Goal: Task Accomplishment & Management: Use online tool/utility

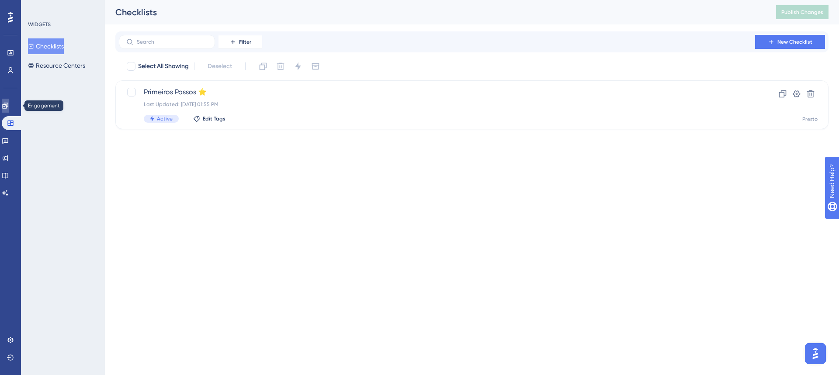
click at [9, 106] on icon at bounding box center [5, 105] width 7 height 7
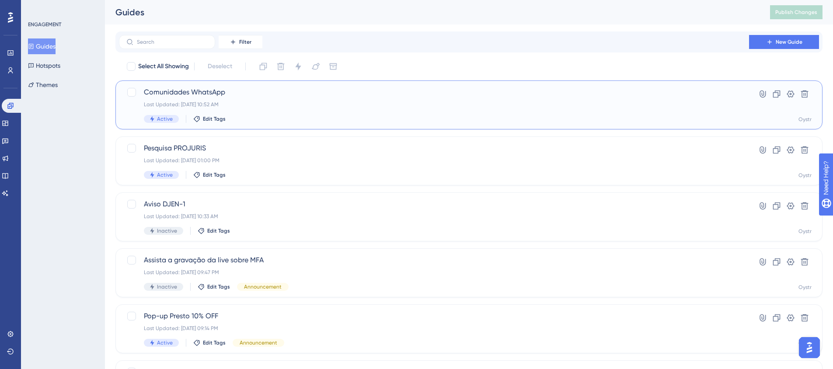
click at [259, 98] on div "Comunidades WhatsApp Last Updated: [DATE] 10:52 AM Active Edit Tags" at bounding box center [434, 105] width 580 height 36
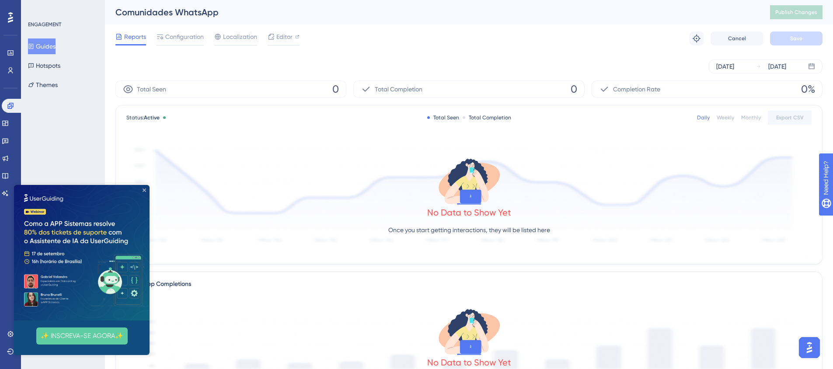
click at [145, 191] on icon "Close Preview" at bounding box center [143, 189] width 3 height 3
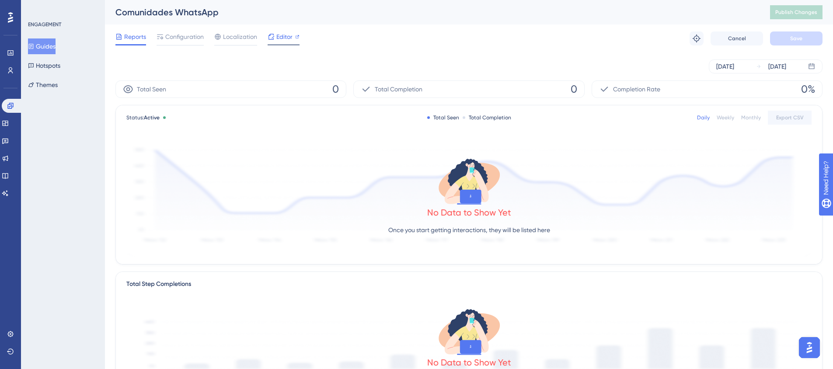
click at [274, 38] on icon at bounding box center [270, 36] width 7 height 7
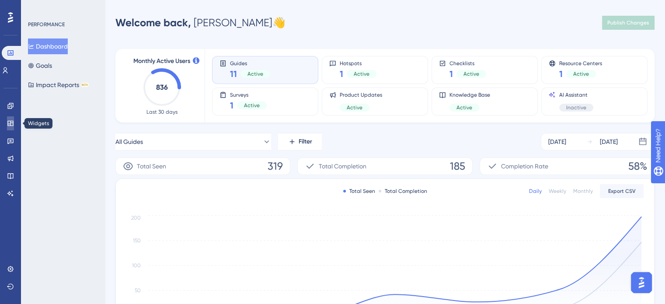
click at [10, 122] on icon at bounding box center [10, 123] width 7 height 7
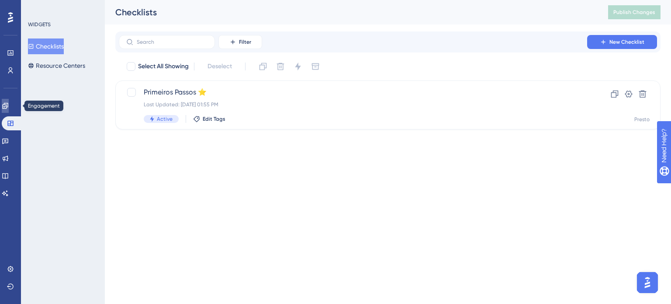
click at [8, 107] on icon at bounding box center [5, 106] width 6 height 6
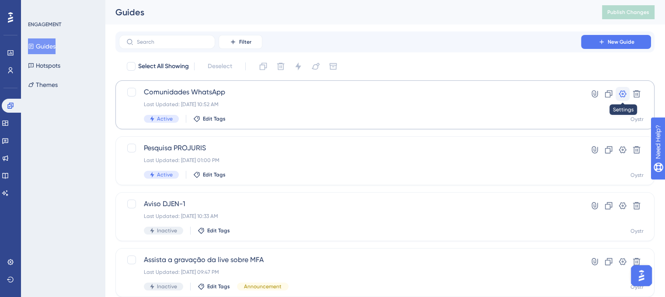
click at [619, 91] on icon at bounding box center [622, 94] width 9 height 9
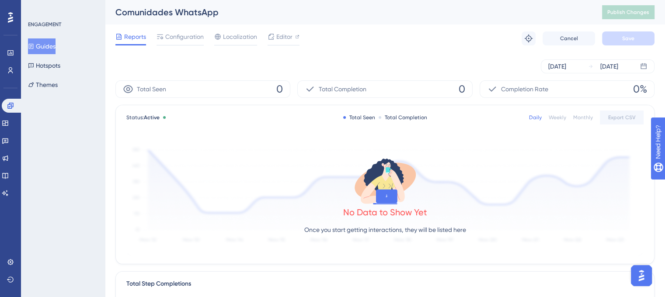
click at [54, 45] on button "Guides" at bounding box center [42, 46] width 28 height 16
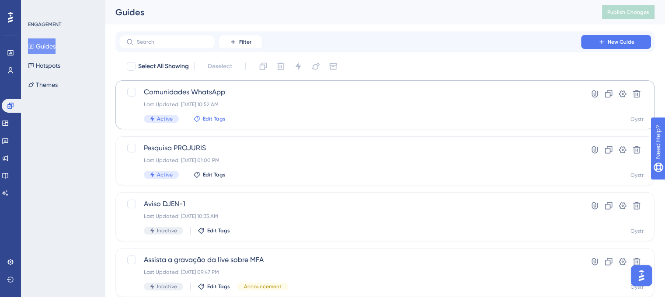
click at [212, 118] on span "Edit Tags" at bounding box center [214, 118] width 23 height 7
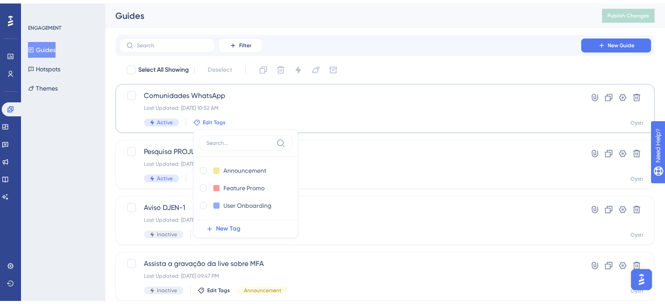
scroll to position [31, 0]
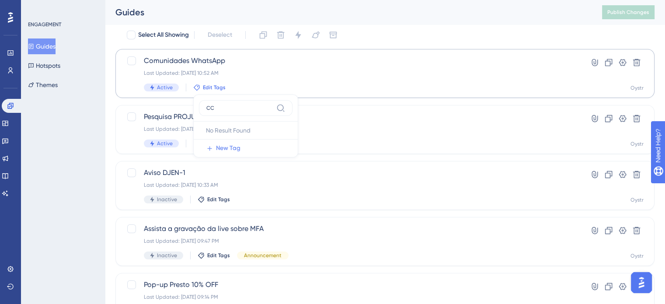
type input "CC"
click at [227, 141] on button "New Tag" at bounding box center [248, 147] width 99 height 17
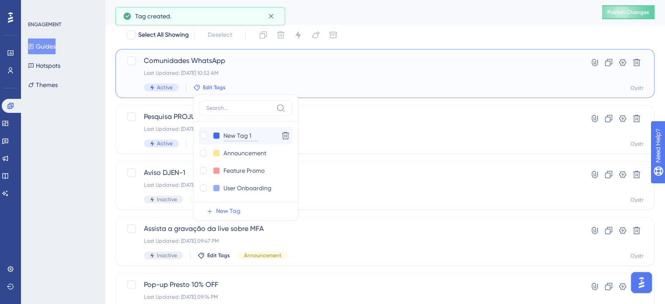
click at [244, 135] on input "New Tag 1" at bounding box center [240, 135] width 35 height 11
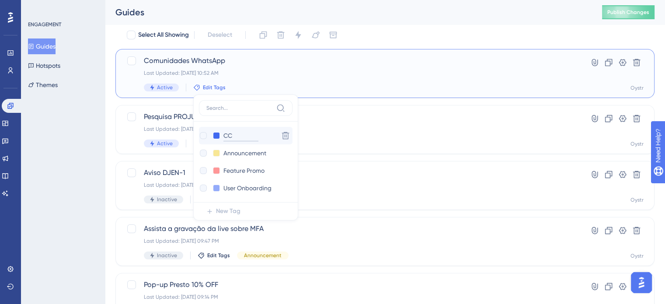
type input "CC"
click at [235, 135] on input "CC" at bounding box center [240, 135] width 35 height 11
click at [203, 135] on div at bounding box center [203, 135] width 7 height 7
checkbox input "true"
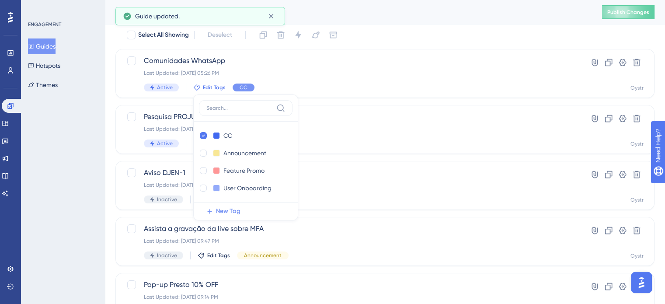
click at [420, 32] on div "Select All Showing Deselect" at bounding box center [390, 35] width 528 height 14
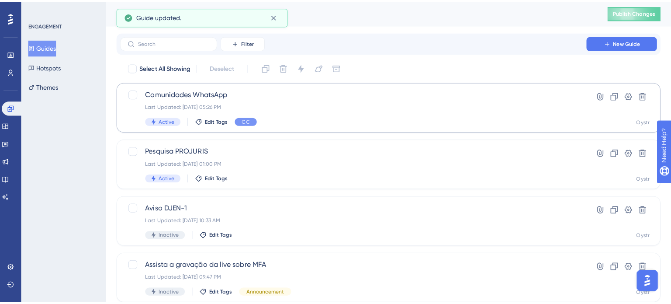
scroll to position [0, 0]
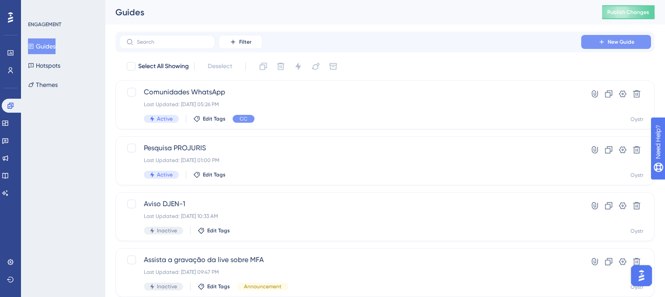
click at [608, 37] on button "New Guide" at bounding box center [616, 42] width 70 height 14
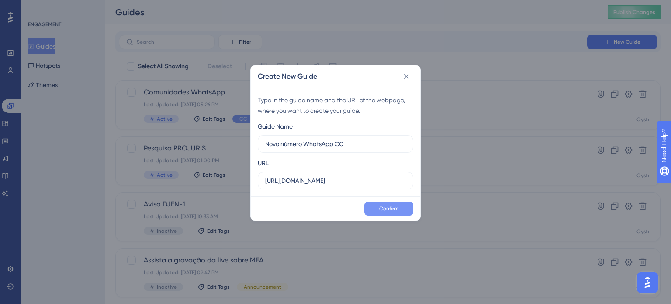
type input "Novo número WhatsApp CC"
click at [388, 209] on span "Confirm" at bounding box center [388, 208] width 19 height 7
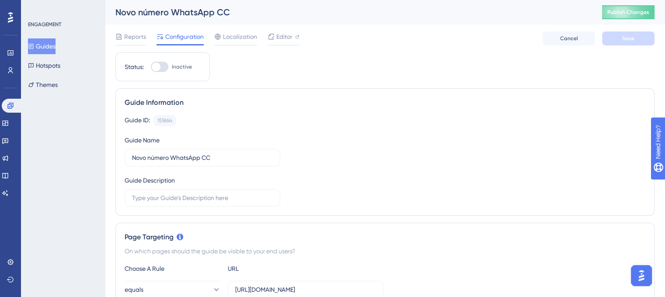
click at [160, 63] on div at bounding box center [159, 67] width 17 height 10
click at [151, 67] on input "Inactive" at bounding box center [150, 67] width 0 height 0
checkbox input "true"
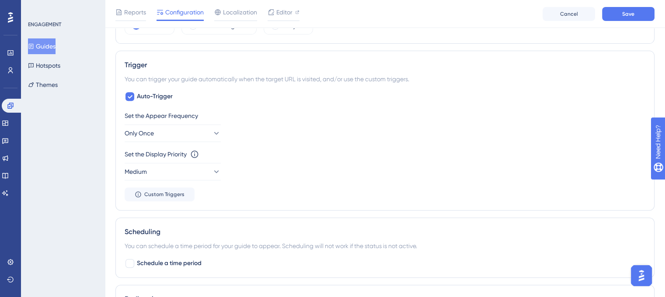
scroll to position [365, 0]
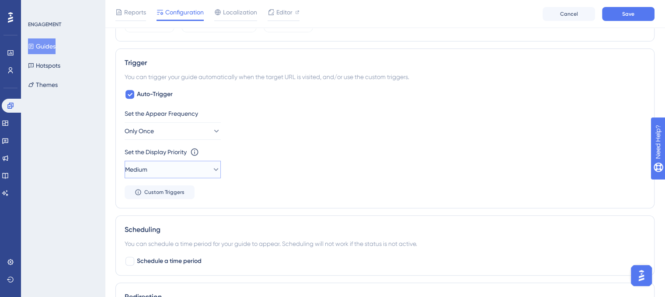
click at [202, 162] on button "Medium" at bounding box center [173, 169] width 96 height 17
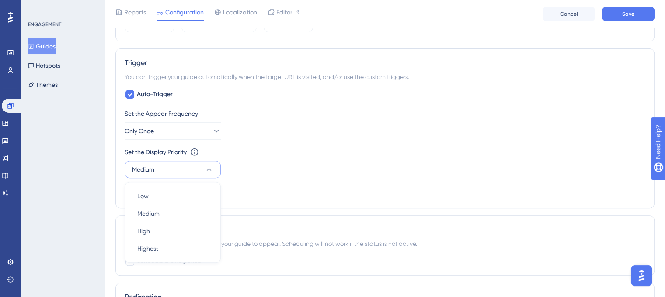
scroll to position [437, 0]
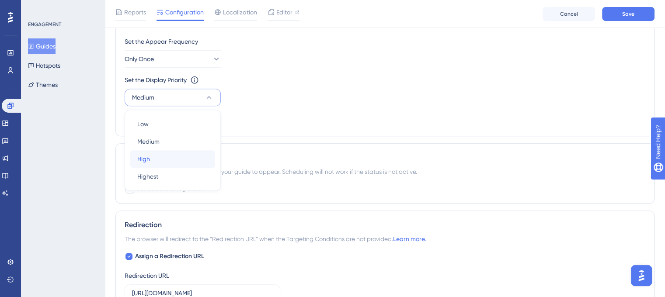
click at [180, 160] on div "High High" at bounding box center [172, 158] width 71 height 17
click at [212, 95] on icon at bounding box center [216, 97] width 9 height 9
click at [173, 176] on div "Highest Highest" at bounding box center [172, 176] width 71 height 17
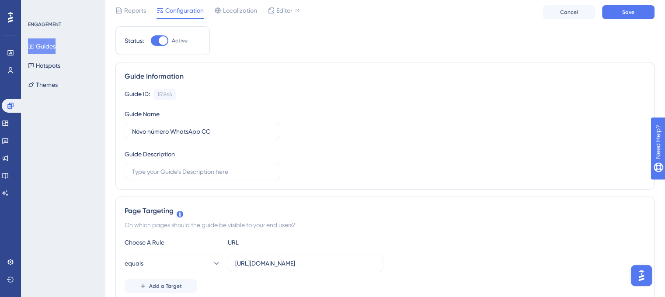
scroll to position [0, 0]
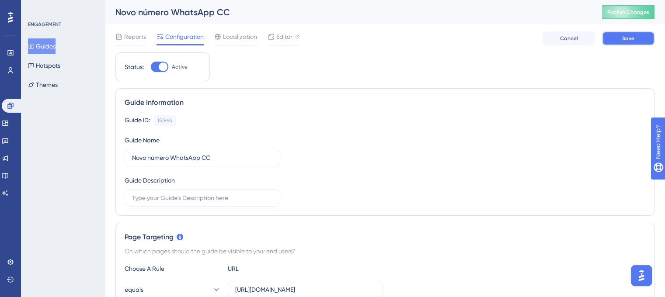
click at [633, 36] on span "Save" at bounding box center [628, 38] width 12 height 7
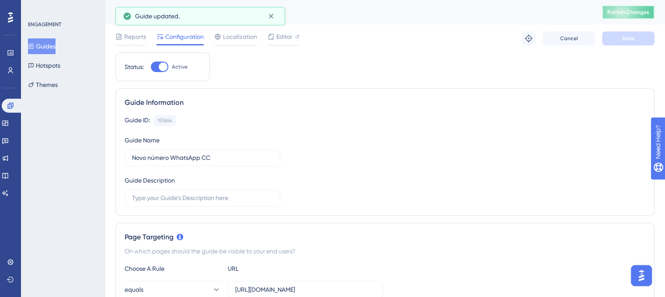
click at [645, 10] on span "Publish Changes" at bounding box center [628, 12] width 42 height 7
